Goal: Information Seeking & Learning: Learn about a topic

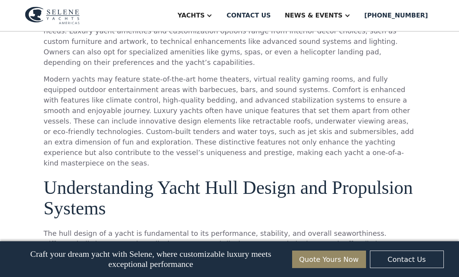
scroll to position [1300, 0]
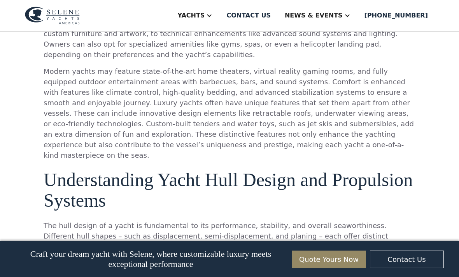
click at [205, 18] on div "Yachts" at bounding box center [190, 15] width 27 height 9
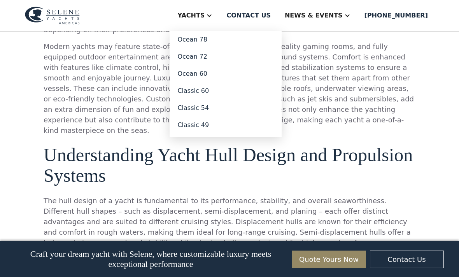
scroll to position [0, 0]
click at [226, 38] on link "Ocean 78" at bounding box center [226, 39] width 112 height 17
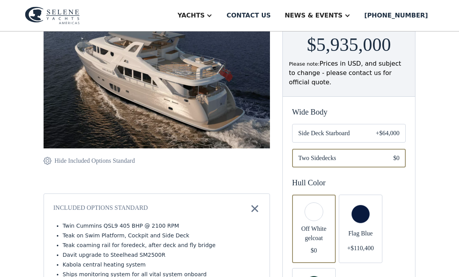
scroll to position [119, 0]
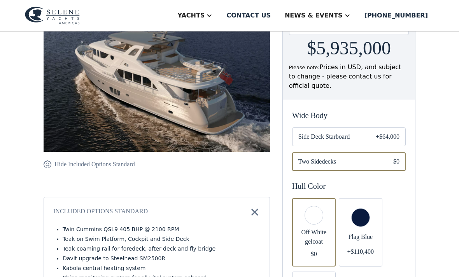
click at [376, 233] on span "Flag Blue" at bounding box center [360, 237] width 31 height 9
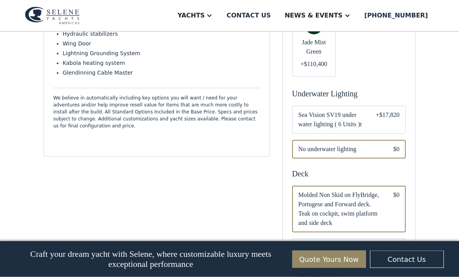
scroll to position [383, 0]
click at [363, 122] on span "Sea Vision SV19 under water lighting ( 6 Units )t" at bounding box center [330, 119] width 65 height 19
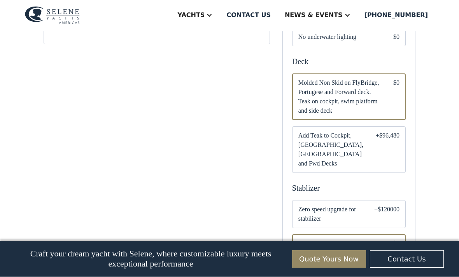
click at [389, 169] on div "+$96,480" at bounding box center [388, 149] width 24 height 37
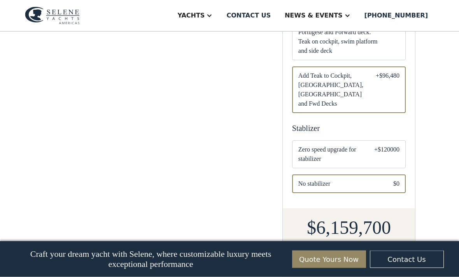
click at [388, 164] on div "+$120000" at bounding box center [386, 154] width 25 height 19
